Goal: Task Accomplishment & Management: Use online tool/utility

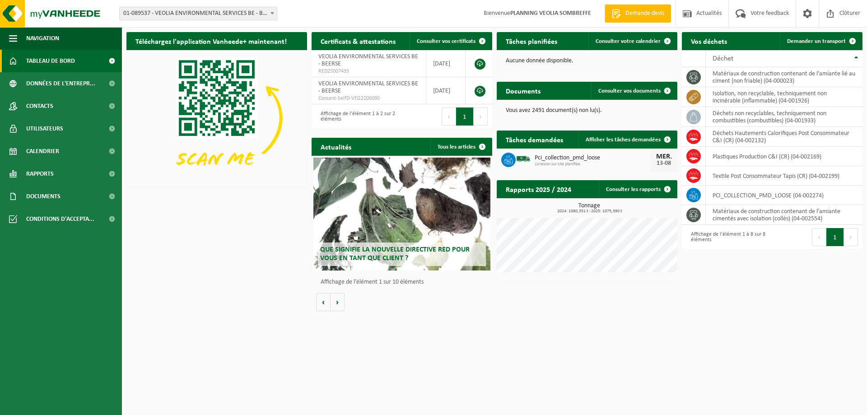
click at [201, 10] on span "01-089537 - VEOLIA ENVIRONMENTAL SERVICES BE - BEERSE" at bounding box center [198, 13] width 157 height 13
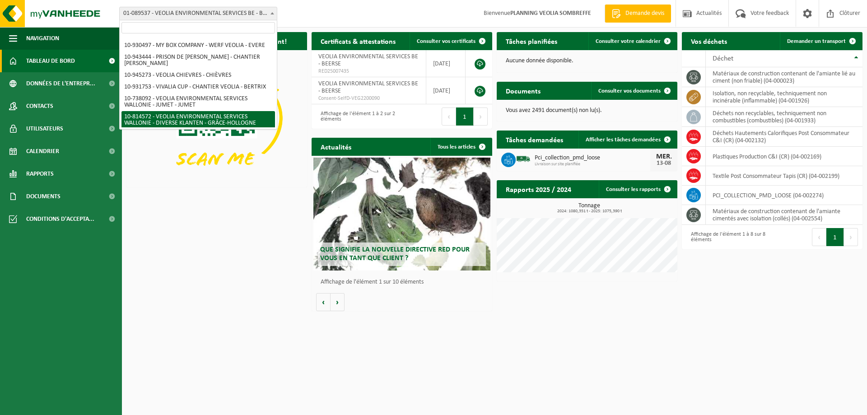
scroll to position [620, 0]
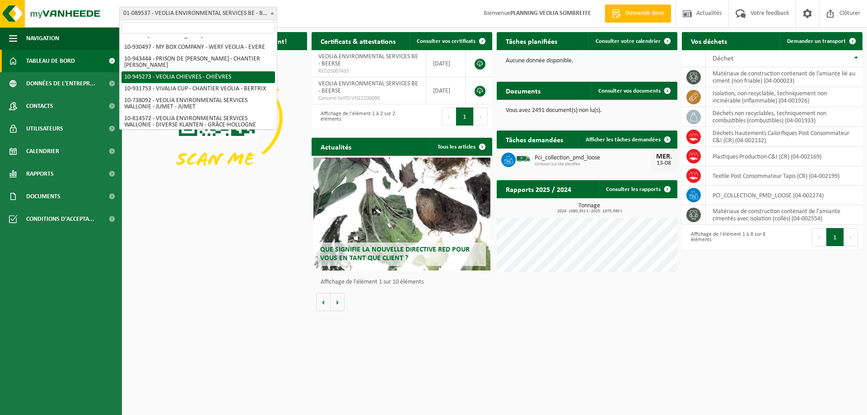
select select "141161"
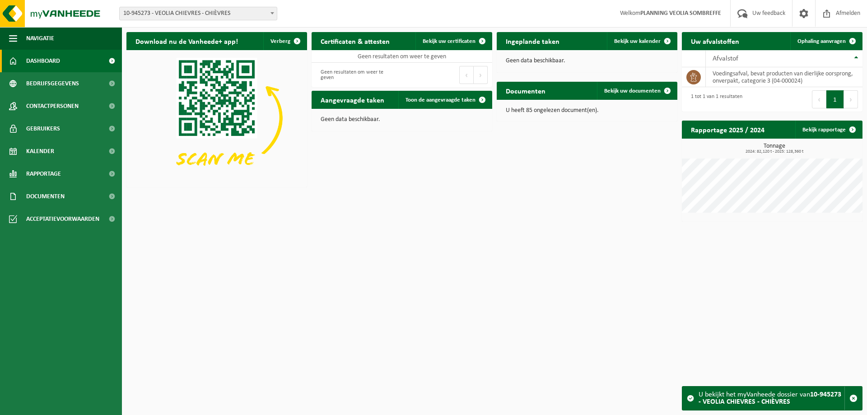
click at [599, 200] on div "Download nu de Vanheede+ app! Verberg Certificaten & attesten Bekijk uw certifi…" at bounding box center [494, 127] width 741 height 199
click at [437, 100] on span "Toon de aangevraagde taken" at bounding box center [441, 100] width 70 height 6
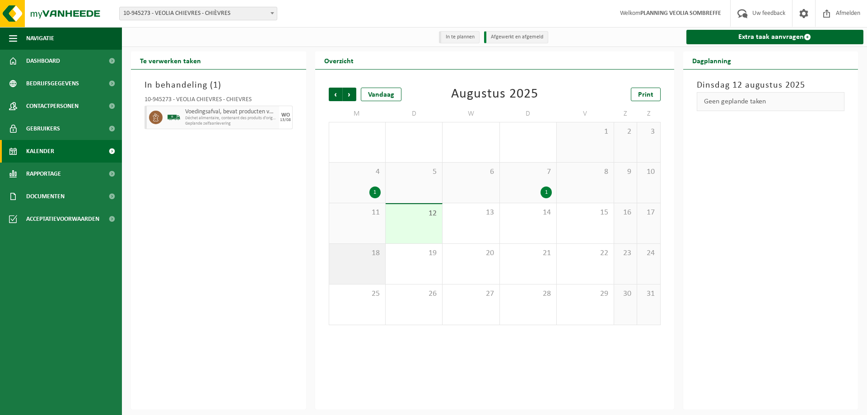
click at [370, 261] on div "18" at bounding box center [357, 264] width 56 height 40
click at [740, 102] on div "Geen geplande taken" at bounding box center [771, 101] width 148 height 19
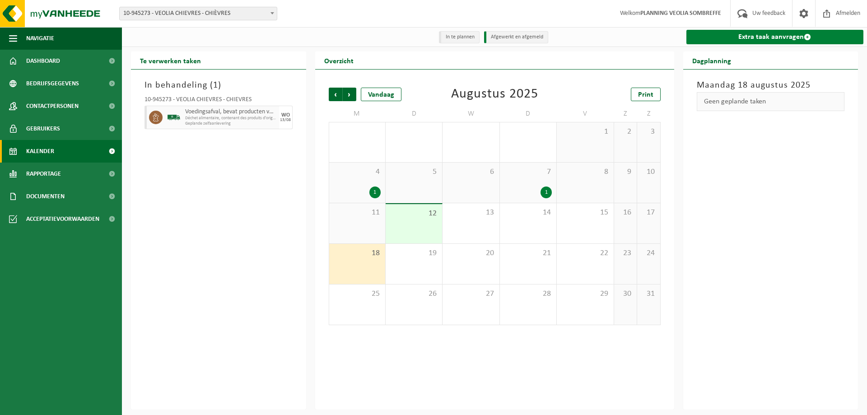
click at [772, 37] on link "Extra taak aanvragen" at bounding box center [774, 37] width 177 height 14
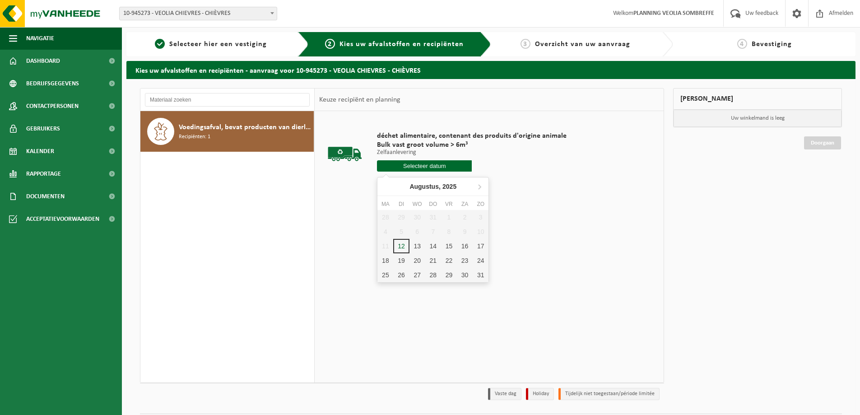
click at [422, 165] on input "text" at bounding box center [424, 165] width 95 height 11
click at [384, 261] on div "18" at bounding box center [386, 260] width 16 height 14
type input "Van [DATE]"
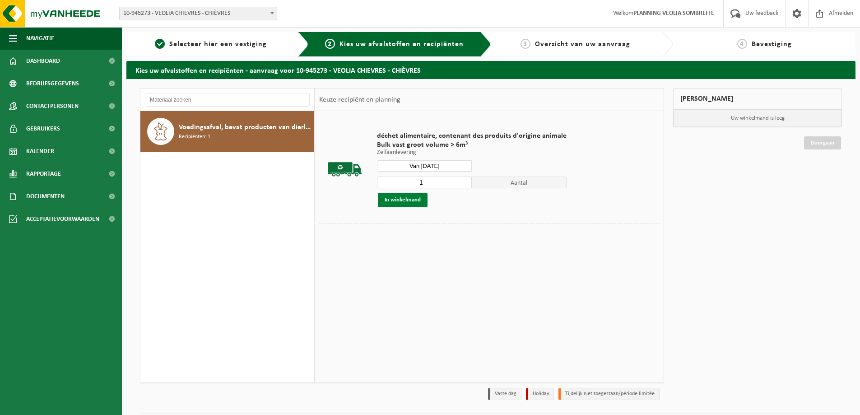
click at [405, 202] on button "In winkelmand" at bounding box center [403, 200] width 50 height 14
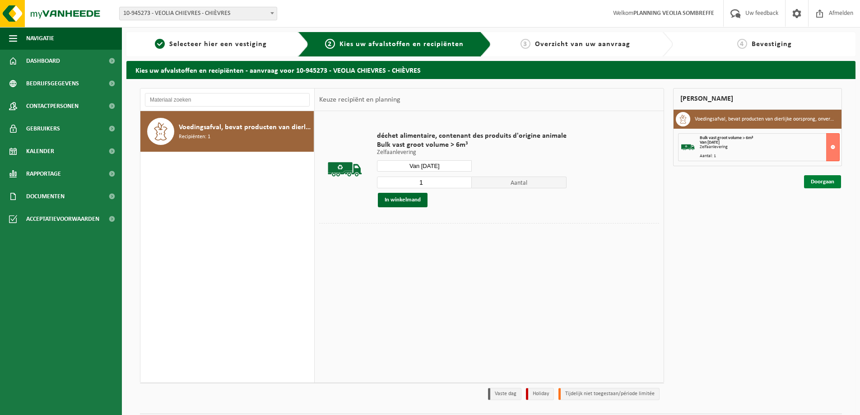
click at [821, 182] on link "Doorgaan" at bounding box center [822, 181] width 37 height 13
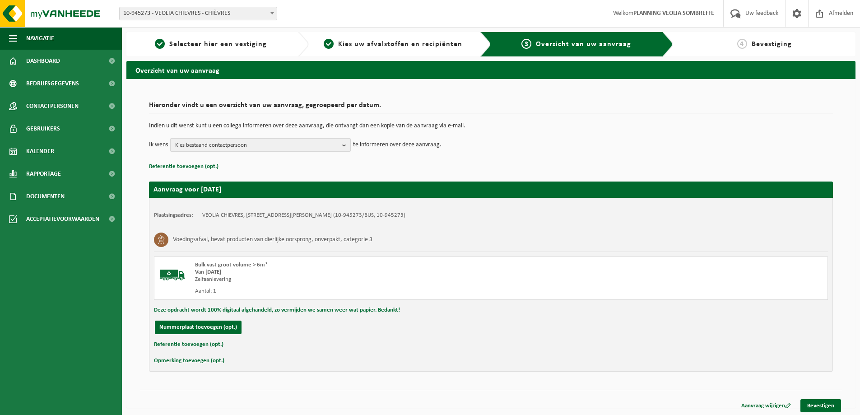
click at [305, 140] on span "Kies bestaand contactpersoon" at bounding box center [256, 146] width 163 height 14
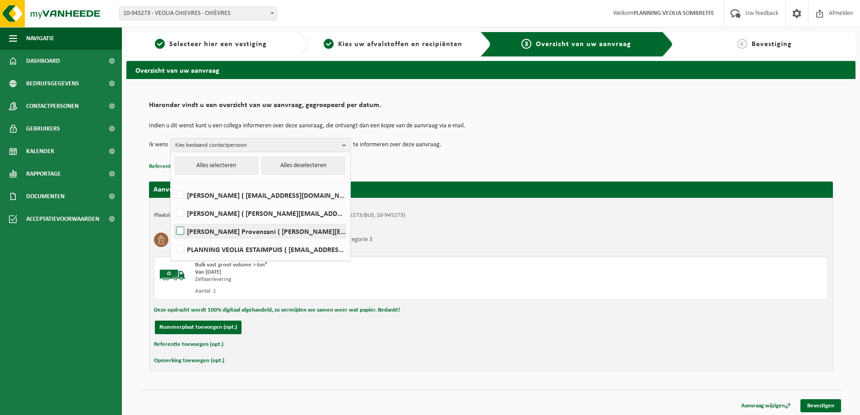
scroll to position [2, 0]
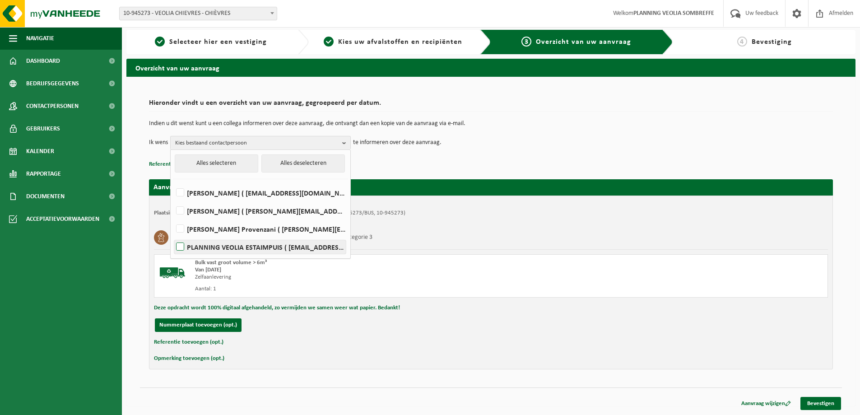
click at [266, 241] on label "PLANNING VEOLIA ESTAIMPUIS ( be.ves.dispatch.estaimpuis.all@veolia.com )" at bounding box center [260, 247] width 172 height 14
click at [173, 236] on input "PLANNING VEOLIA ESTAIMPUIS ( be.ves.dispatch.estaimpuis.all@veolia.com )" at bounding box center [173, 235] width 0 height 0
checkbox input "true"
click at [447, 241] on div "Voedingsafval, bevat producten van dierlijke oorsprong, onverpakt, categorie 3" at bounding box center [491, 237] width 674 height 23
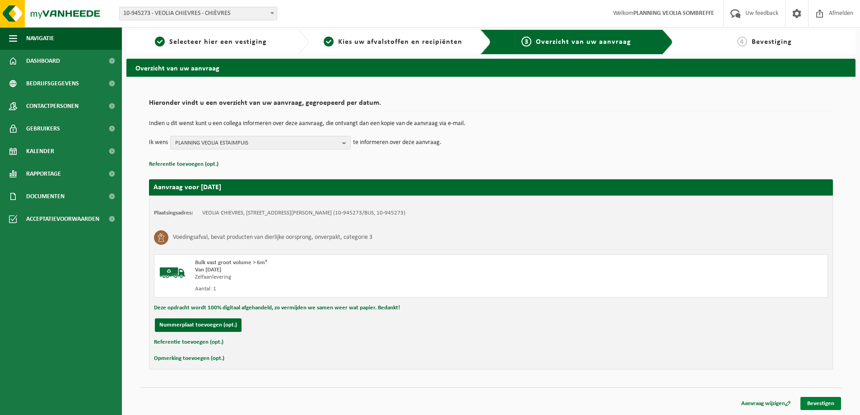
click at [825, 401] on link "Bevestigen" at bounding box center [821, 403] width 41 height 13
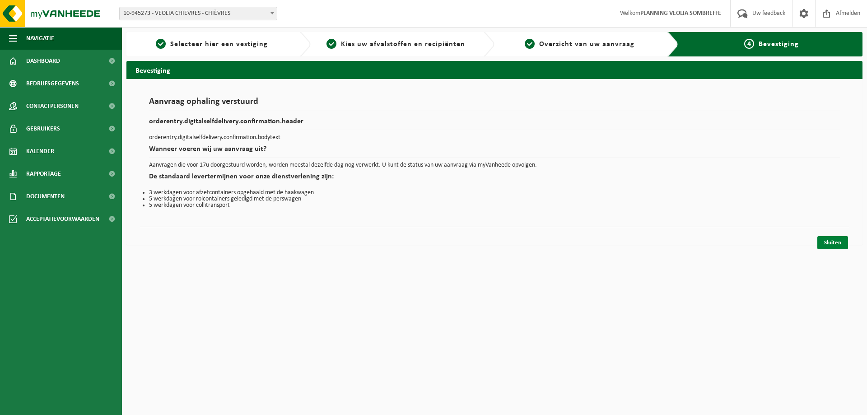
click at [837, 240] on link "Sluiten" at bounding box center [832, 242] width 31 height 13
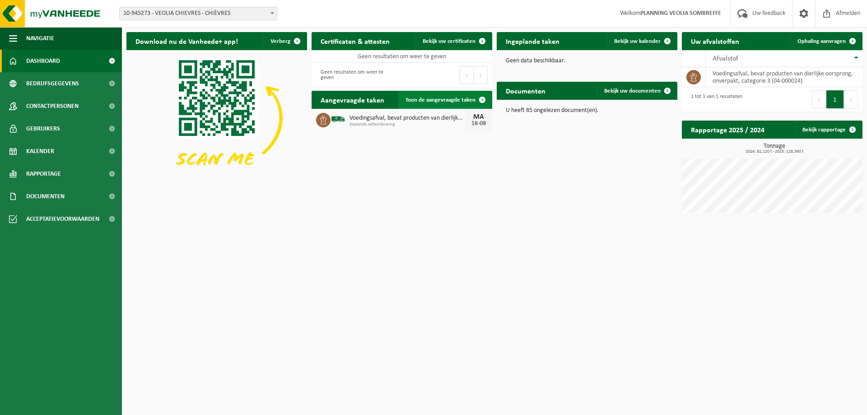
click at [428, 100] on span "Toon de aangevraagde taken" at bounding box center [441, 100] width 70 height 6
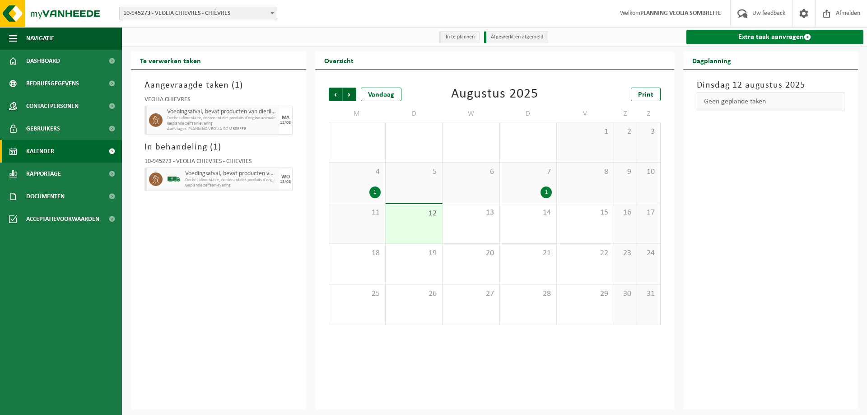
click at [760, 38] on link "Extra taak aanvragen" at bounding box center [774, 37] width 177 height 14
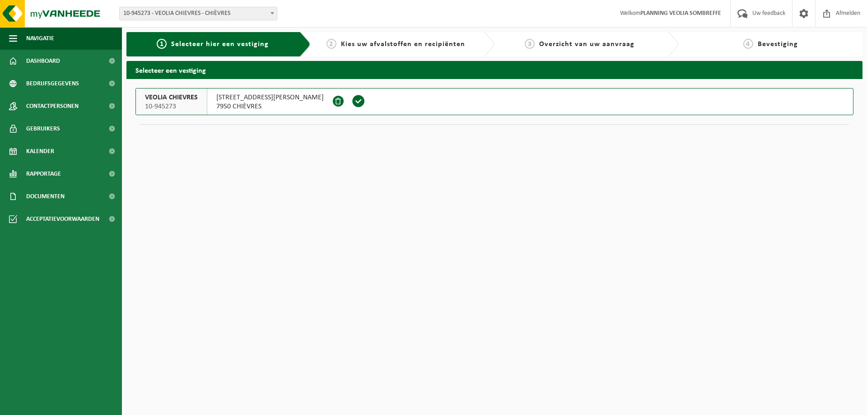
click at [352, 102] on span at bounding box center [359, 101] width 14 height 14
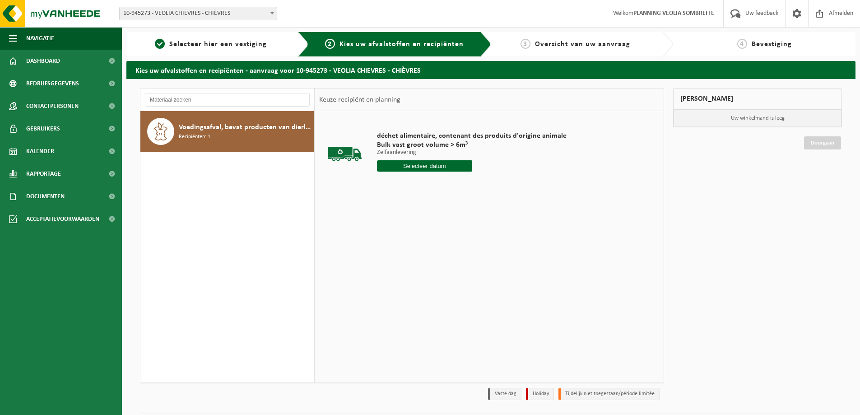
click at [445, 165] on input "text" at bounding box center [424, 165] width 95 height 11
click at [431, 261] on div "21" at bounding box center [433, 260] width 16 height 14
type input "Van [DATE]"
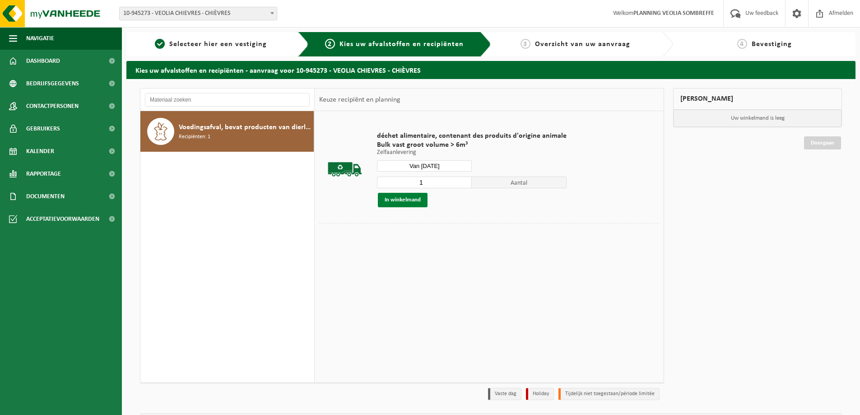
click at [417, 199] on button "In winkelmand" at bounding box center [403, 200] width 50 height 14
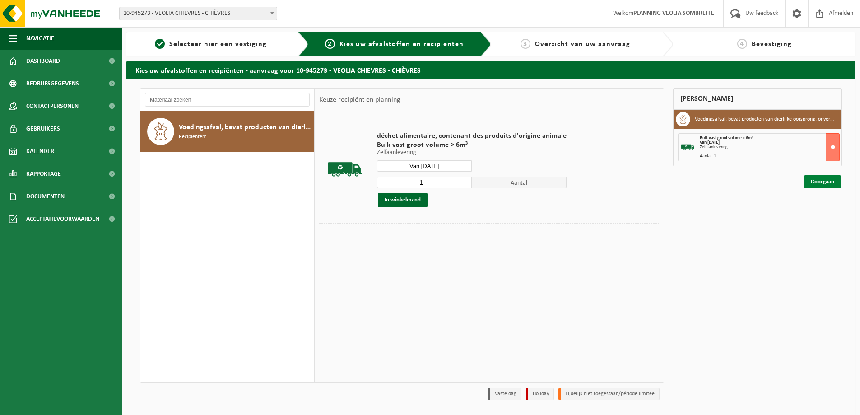
click at [818, 180] on link "Doorgaan" at bounding box center [822, 181] width 37 height 13
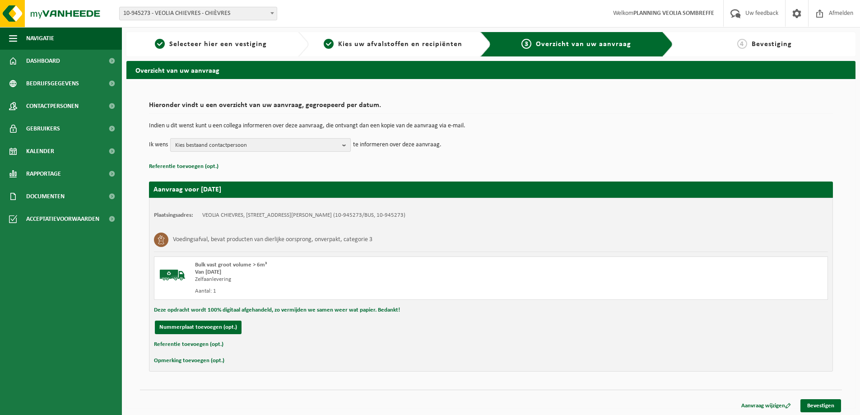
click at [289, 143] on span "Kies bestaand contactpersoon" at bounding box center [256, 146] width 163 height 14
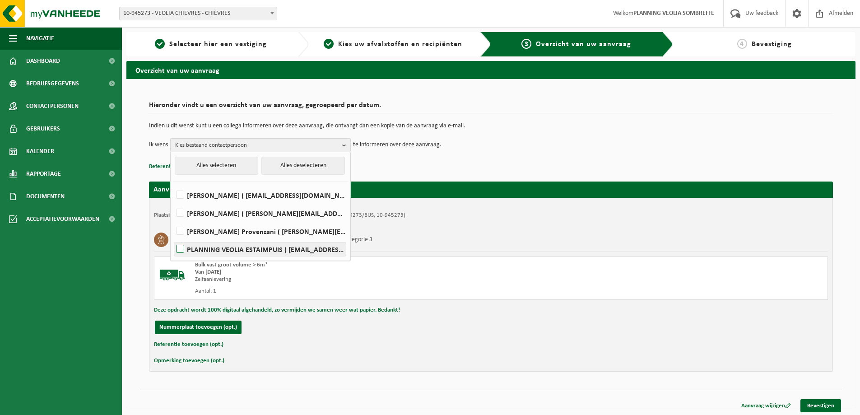
click at [271, 248] on label "PLANNING VEOLIA ESTAIMPUIS ( [EMAIL_ADDRESS][DOMAIN_NAME] )" at bounding box center [260, 250] width 172 height 14
click at [173, 238] on input "PLANNING VEOLIA ESTAIMPUIS ( [EMAIL_ADDRESS][DOMAIN_NAME] )" at bounding box center [173, 238] width 0 height 0
checkbox input "true"
click at [446, 263] on div "Bulk vast groot volume > 6m³" at bounding box center [361, 264] width 332 height 7
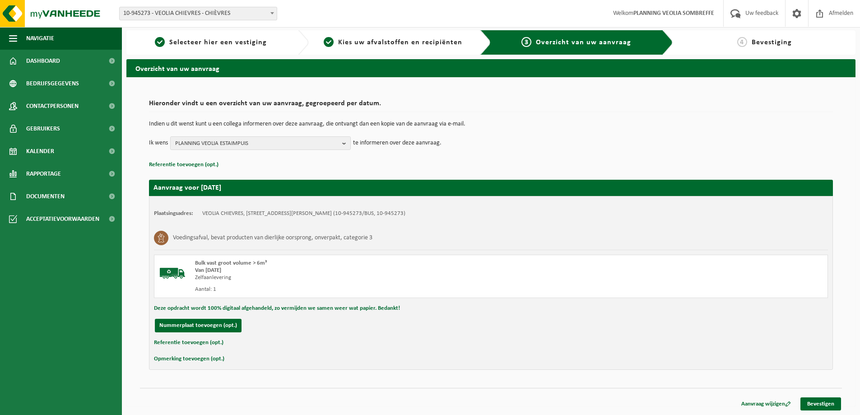
scroll to position [2, 0]
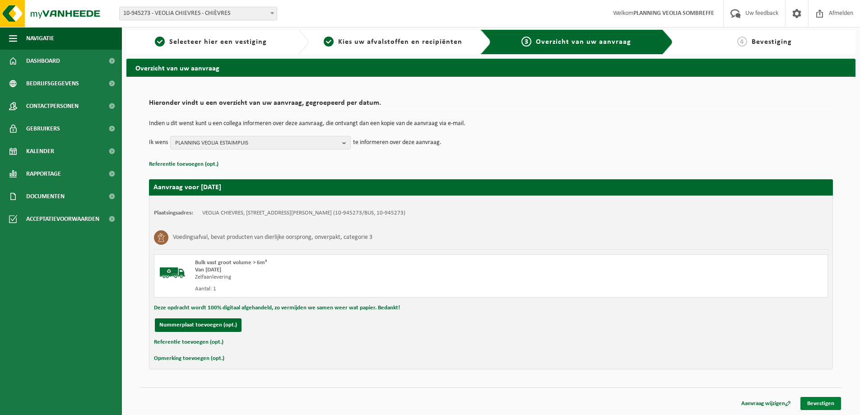
click at [821, 406] on link "Bevestigen" at bounding box center [821, 403] width 41 height 13
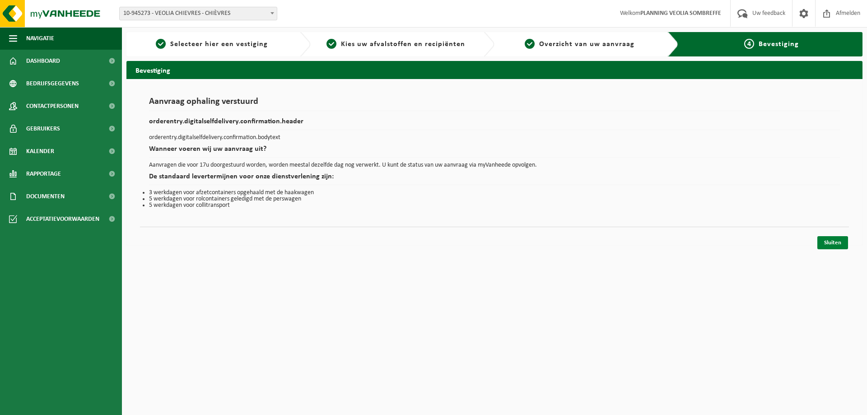
click at [837, 243] on link "Sluiten" at bounding box center [832, 242] width 31 height 13
